Goal: Task Accomplishment & Management: Manage account settings

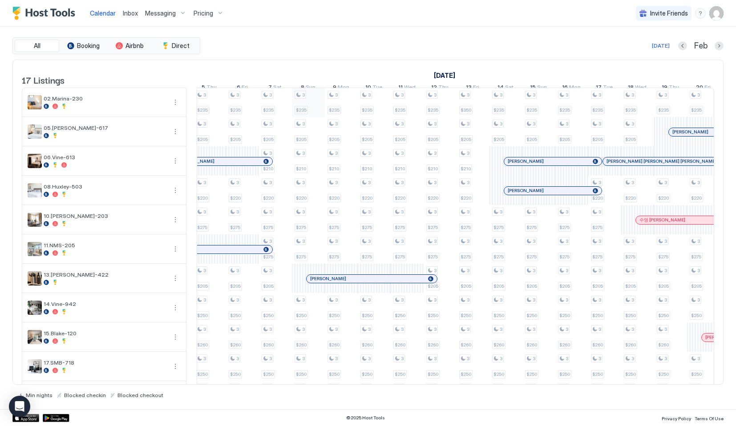
scroll to position [0, 503]
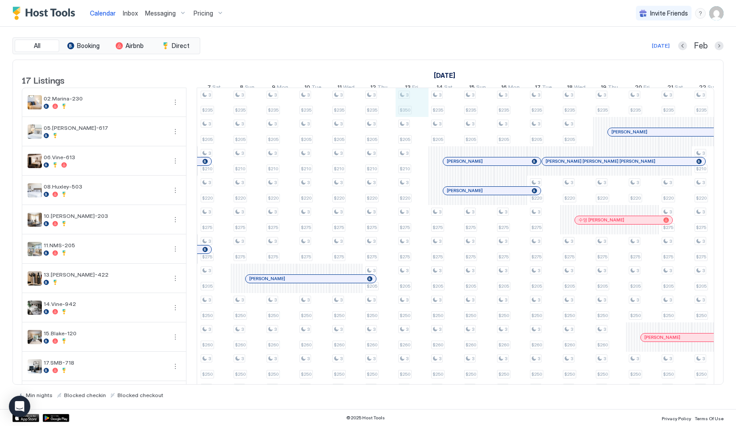
drag, startPoint x: 402, startPoint y: 116, endPoint x: 423, endPoint y: 116, distance: 21.4
click at [423, 116] on div "3 $220 3 $190 3 $220 3 $275 3 $200 3 $220 3 $230 3 $220 3 $210 3 $240 3 $275 3 …" at bounding box center [559, 337] width 1843 height 499
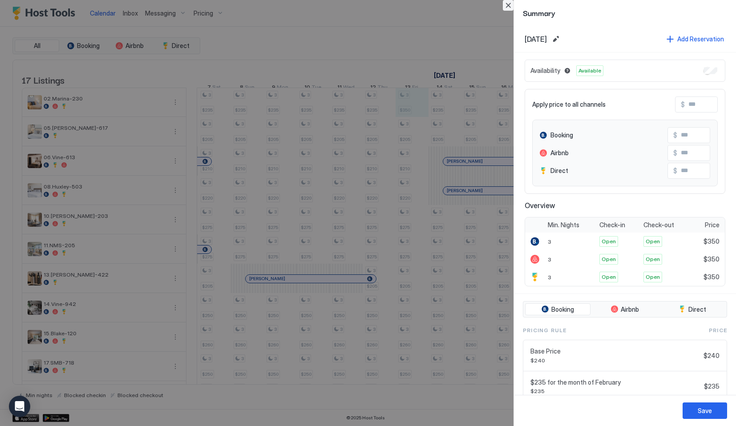
click at [508, 1] on button "Close" at bounding box center [508, 5] width 11 height 11
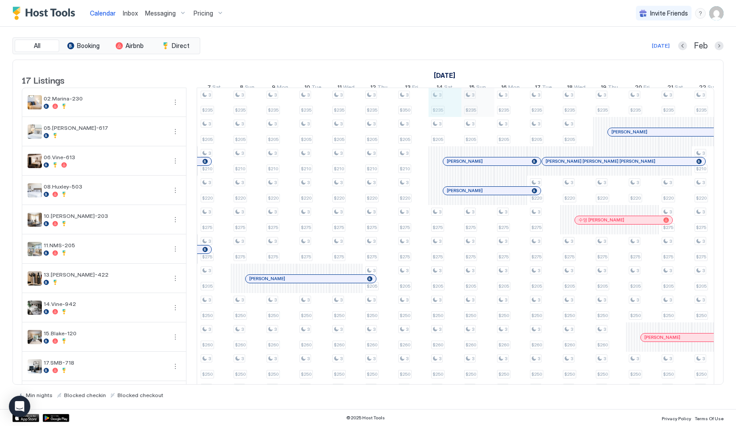
click at [467, 115] on div "3 $220 3 $190 3 $220 3 $275 3 $200 3 $220 3 $230 3 $220 3 $210 3 $240 3 $275 3 …" at bounding box center [559, 337] width 1843 height 499
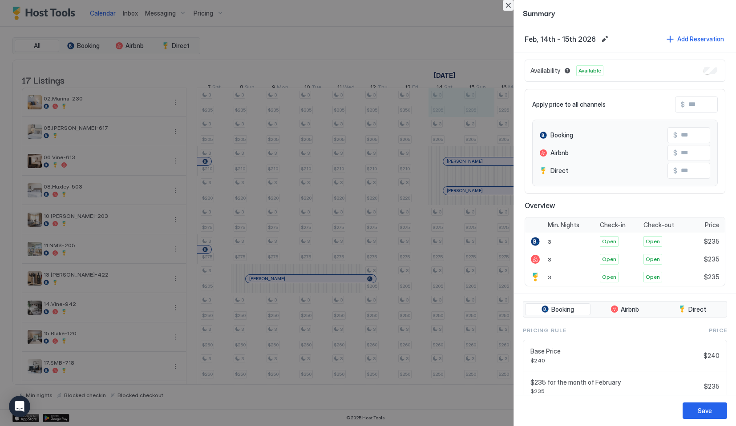
click at [511, 3] on button "Close" at bounding box center [508, 5] width 11 height 11
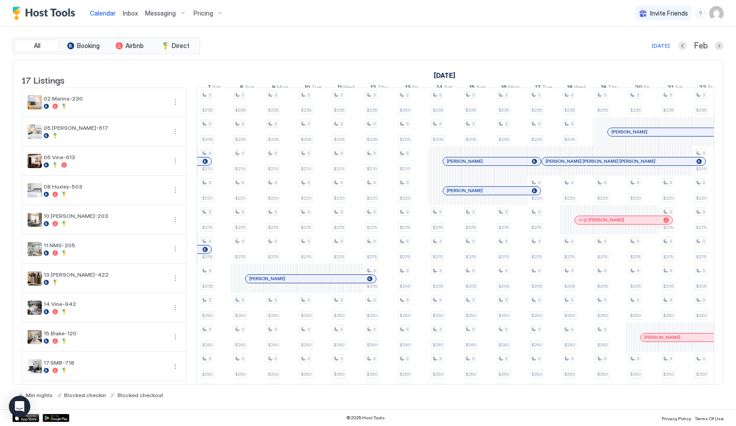
click at [202, 3] on button "Pricing" at bounding box center [208, 13] width 37 height 26
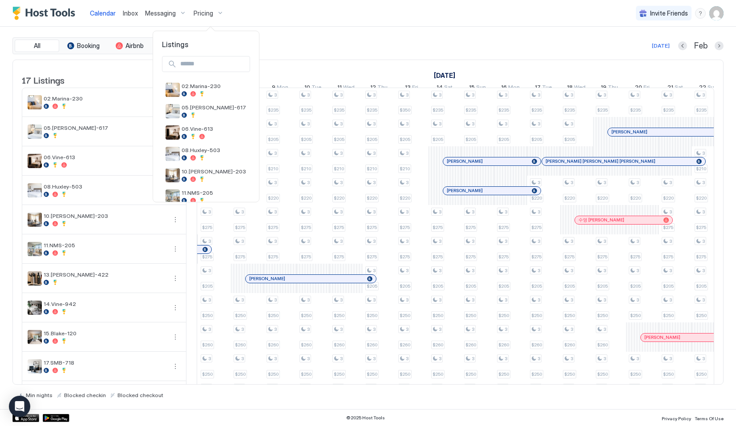
click at [202, 8] on div at bounding box center [368, 213] width 736 height 426
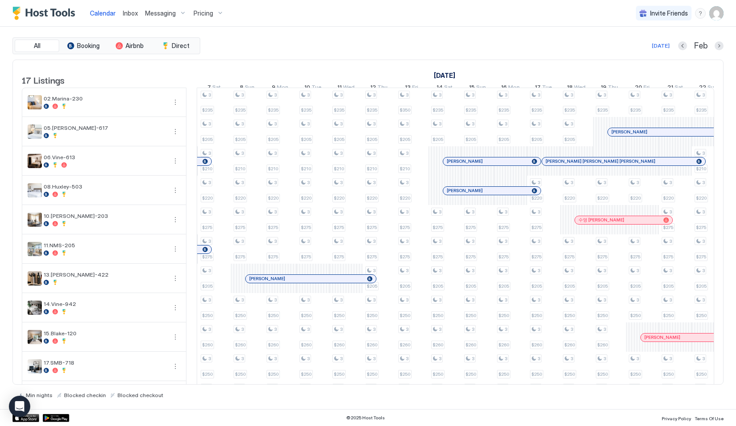
click at [202, 8] on div "Pricing" at bounding box center [208, 13] width 37 height 15
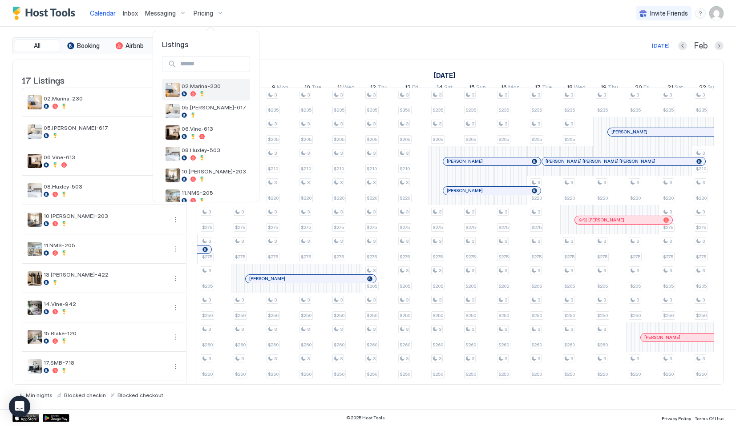
click at [207, 87] on span "02.Marina-230" at bounding box center [213, 86] width 65 height 7
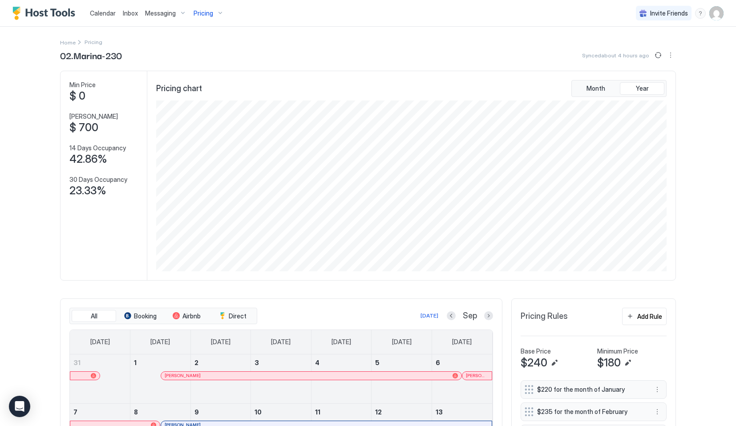
click at [466, 318] on span "Sep" at bounding box center [470, 316] width 14 height 10
click at [484, 319] on div at bounding box center [488, 315] width 9 height 9
click at [487, 319] on button "Next month" at bounding box center [488, 315] width 9 height 9
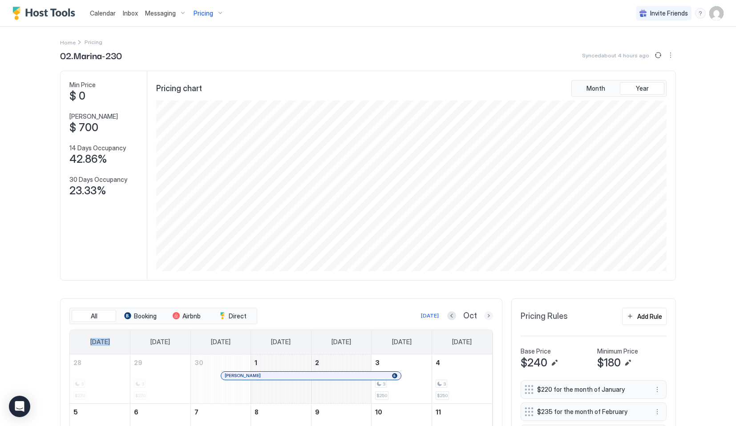
click at [487, 319] on button "Next month" at bounding box center [488, 315] width 9 height 9
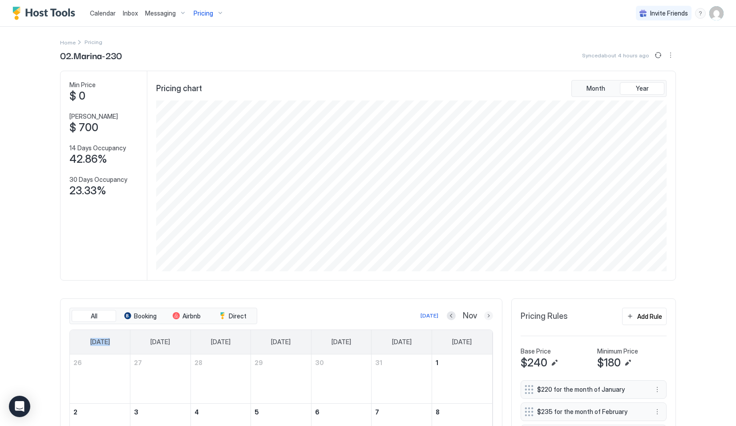
click at [488, 319] on button "Next month" at bounding box center [488, 315] width 9 height 9
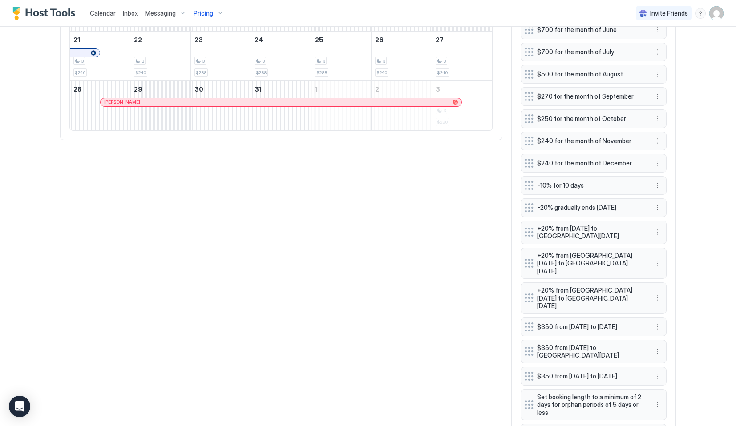
scroll to position [473, 0]
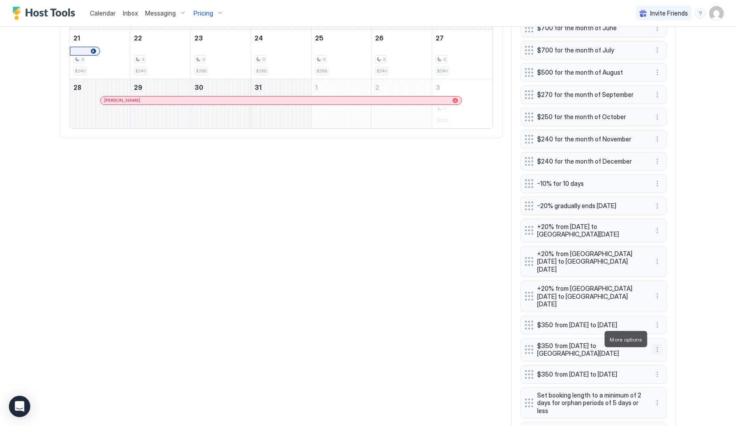
click at [657, 344] on button "More options" at bounding box center [657, 349] width 11 height 11
click at [669, 353] on span "Edit" at bounding box center [670, 351] width 10 height 7
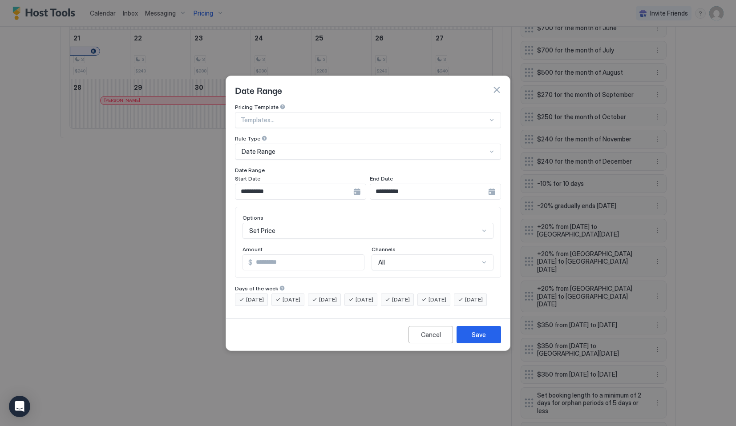
click at [495, 184] on div "**********" at bounding box center [435, 192] width 131 height 16
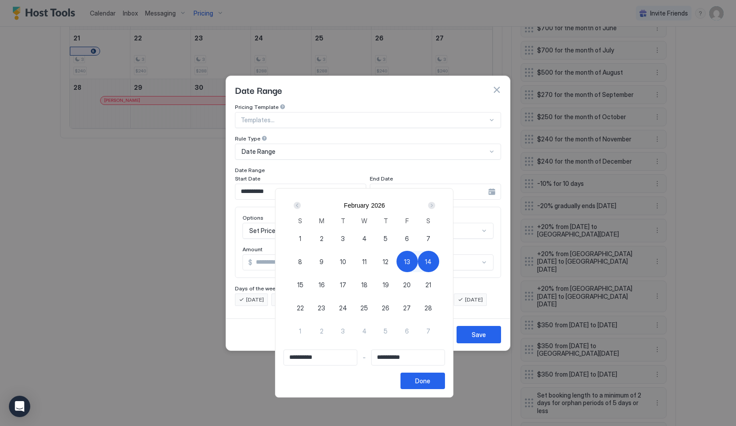
click at [301, 282] on span "15" at bounding box center [300, 284] width 6 height 9
type input "**********"
click at [407, 262] on div "13" at bounding box center [406, 261] width 21 height 21
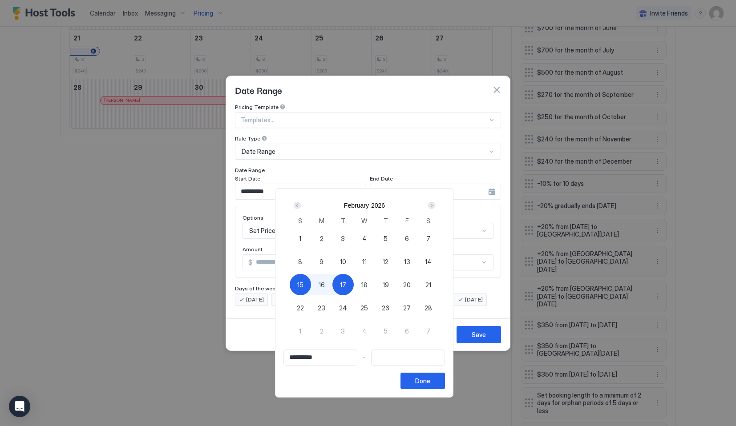
type input "**********"
click at [301, 286] on span "15" at bounding box center [300, 284] width 6 height 9
type input "**********"
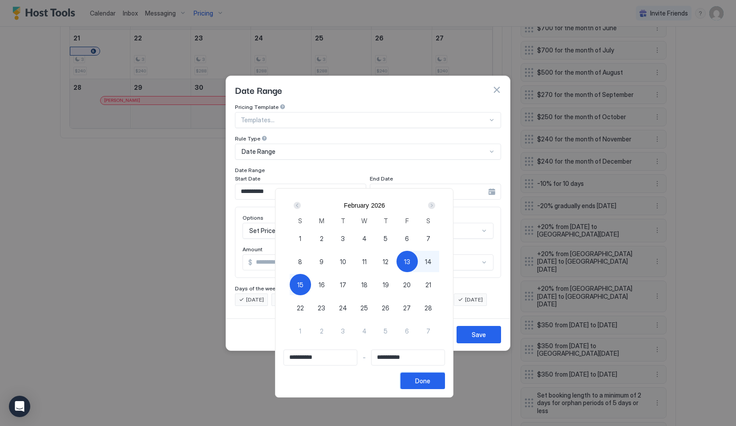
click at [428, 384] on div "Done" at bounding box center [422, 380] width 15 height 9
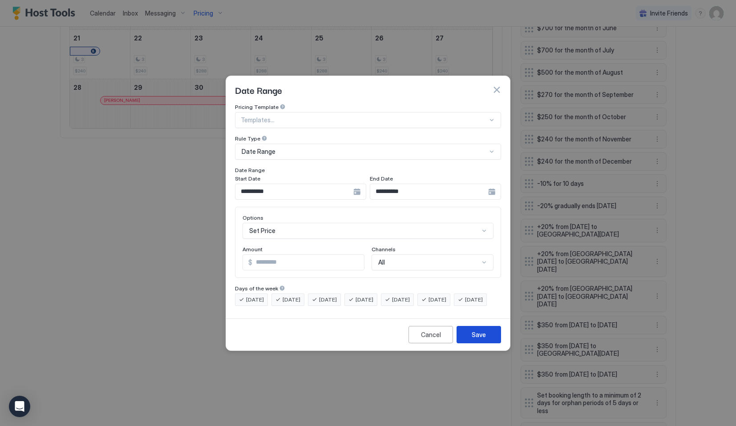
click at [484, 339] on div "Save" at bounding box center [478, 334] width 14 height 9
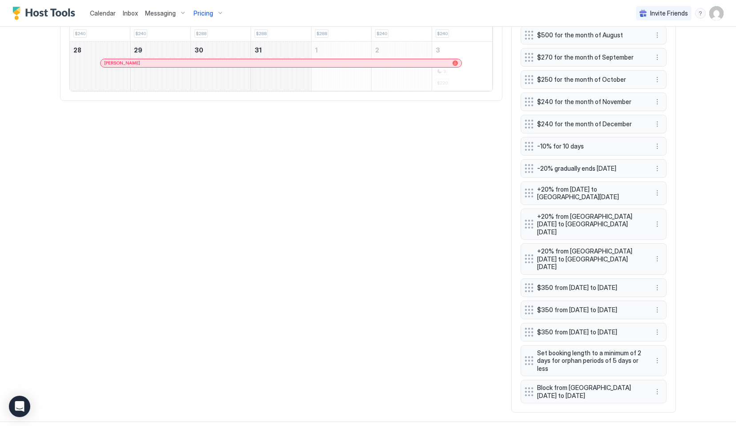
scroll to position [521, 0]
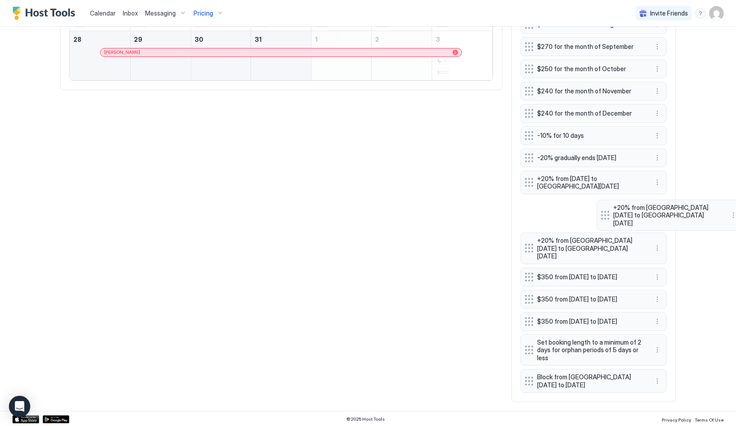
drag, startPoint x: 529, startPoint y: 211, endPoint x: 605, endPoint y: 210, distance: 76.1
click at [605, 211] on div "$220 for the month of January $235 for the month of February $300 for the month…" at bounding box center [593, 126] width 146 height 534
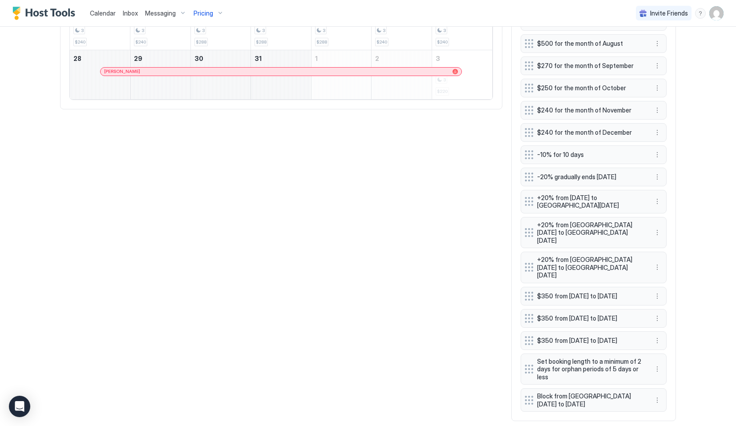
scroll to position [498, 0]
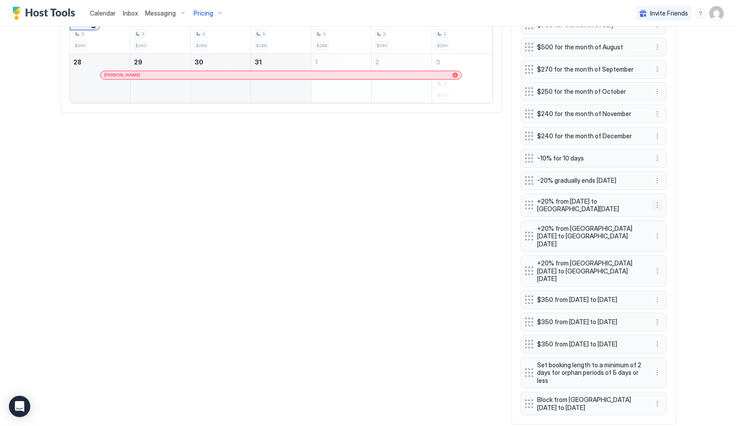
click at [656, 202] on button "More options" at bounding box center [657, 205] width 11 height 11
click at [656, 221] on div "Edit" at bounding box center [668, 218] width 33 height 14
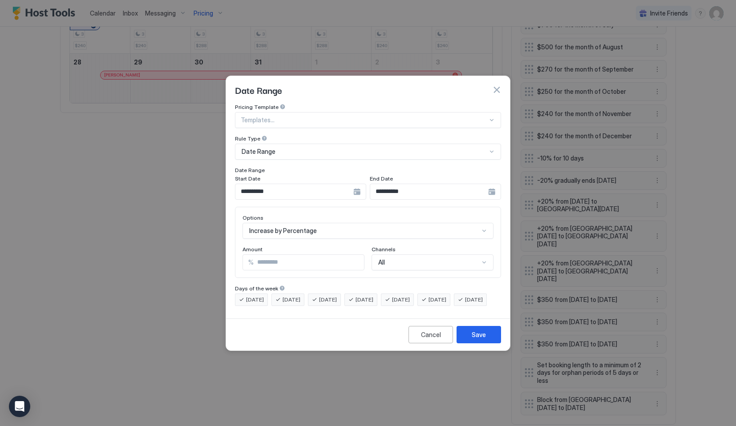
scroll to position [46, 0]
click at [305, 226] on div "Increase by Percentage" at bounding box center [367, 231] width 251 height 16
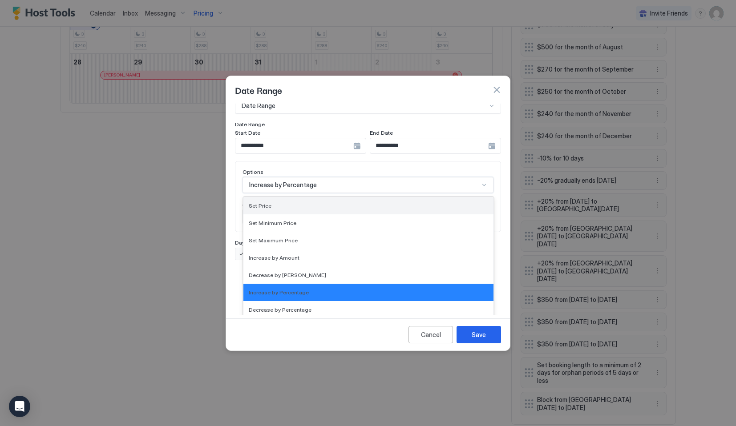
scroll to position [6, 0]
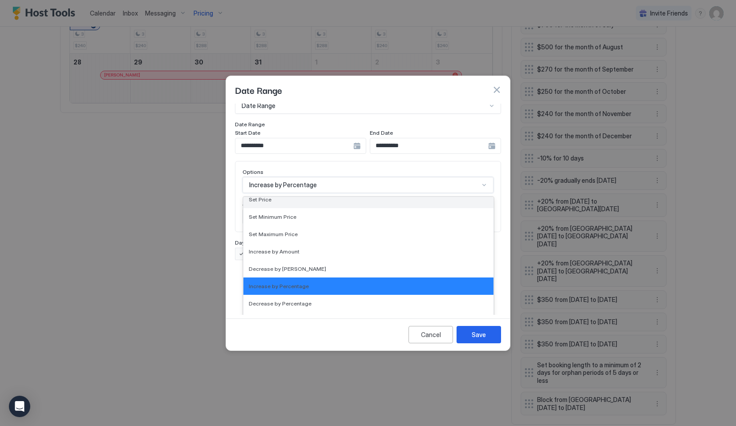
click at [302, 196] on div "Set Price" at bounding box center [368, 199] width 239 height 7
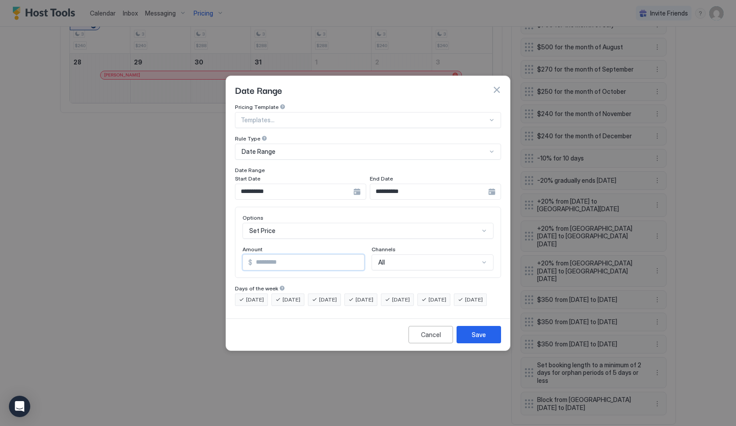
drag, startPoint x: 279, startPoint y: 253, endPoint x: 248, endPoint y: 253, distance: 30.7
click at [249, 254] on div "$ **" at bounding box center [303, 262] width 122 height 16
type input "***"
click at [483, 339] on div "Save" at bounding box center [478, 334] width 14 height 9
